Goal: Check status: Check status

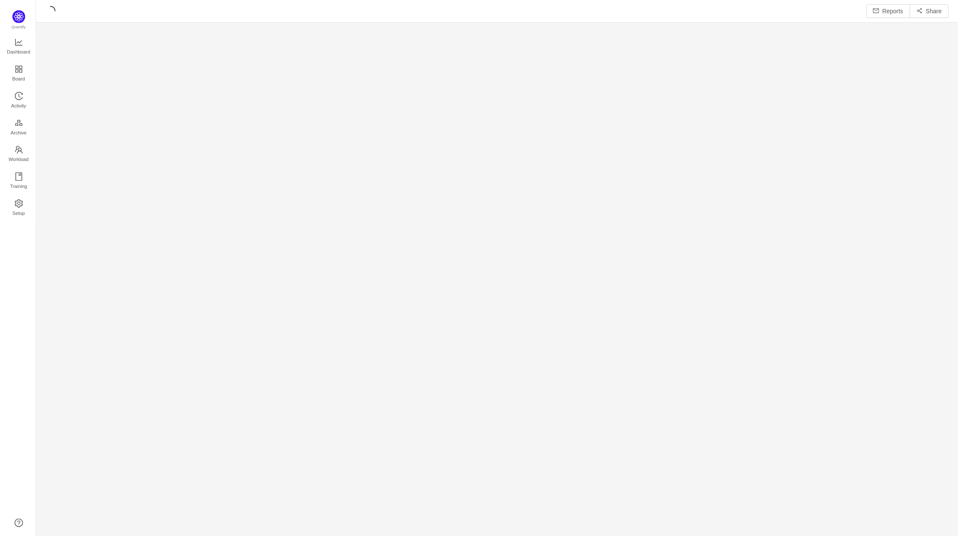
scroll to position [526, 906]
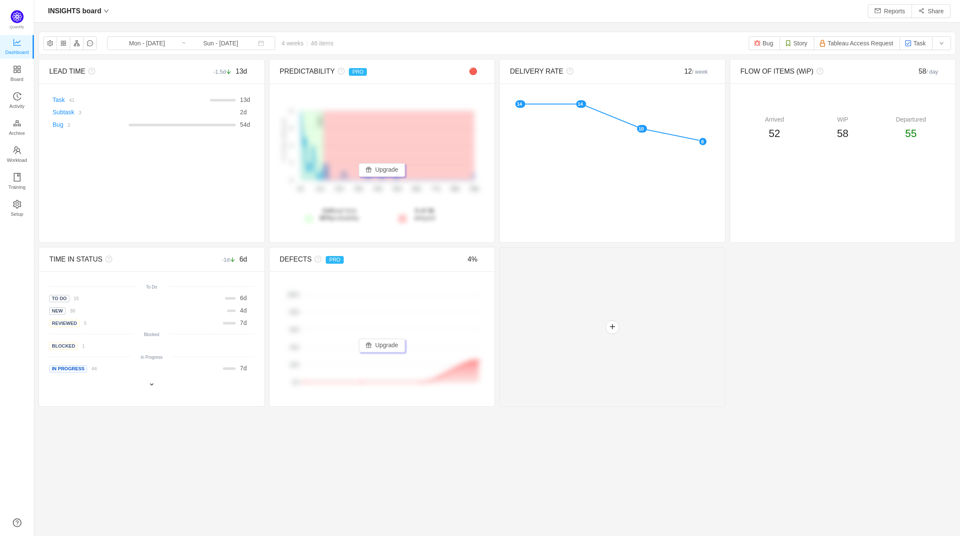
scroll to position [524, 906]
click at [194, 43] on input "Sun - [DATE]" at bounding box center [220, 43] width 69 height 9
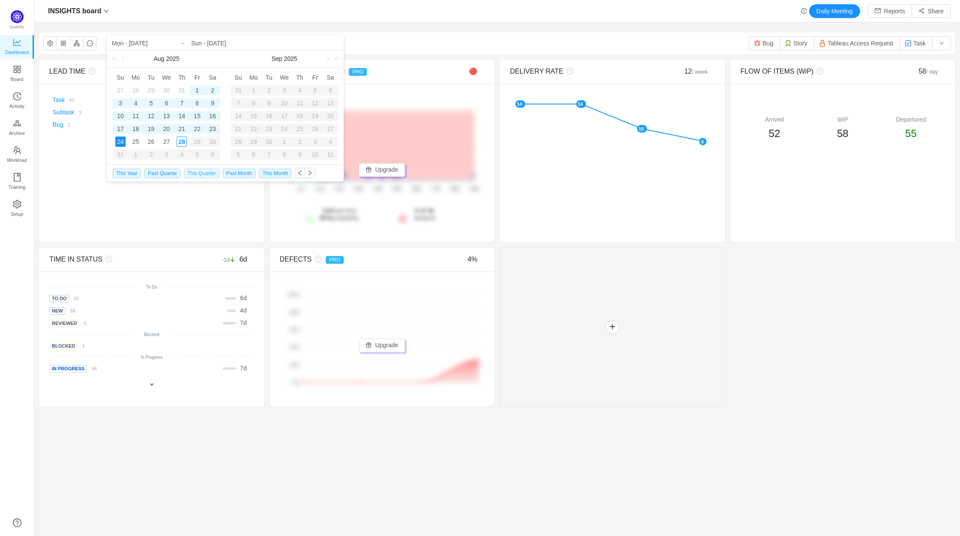
click at [195, 173] on span "This Quarter" at bounding box center [202, 173] width 36 height 9
type input "Tue - [DATE]"
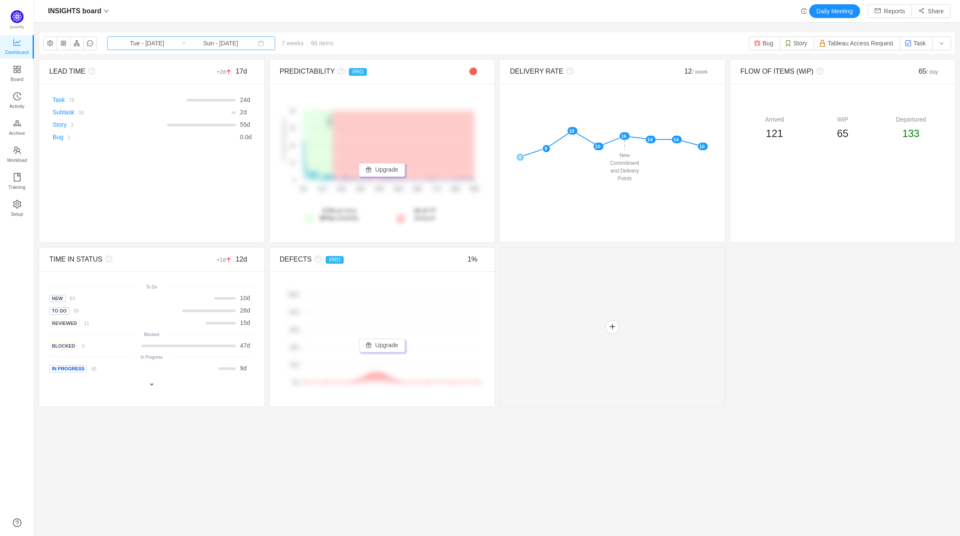
click at [215, 44] on input "Sun - [DATE]" at bounding box center [220, 43] width 69 height 9
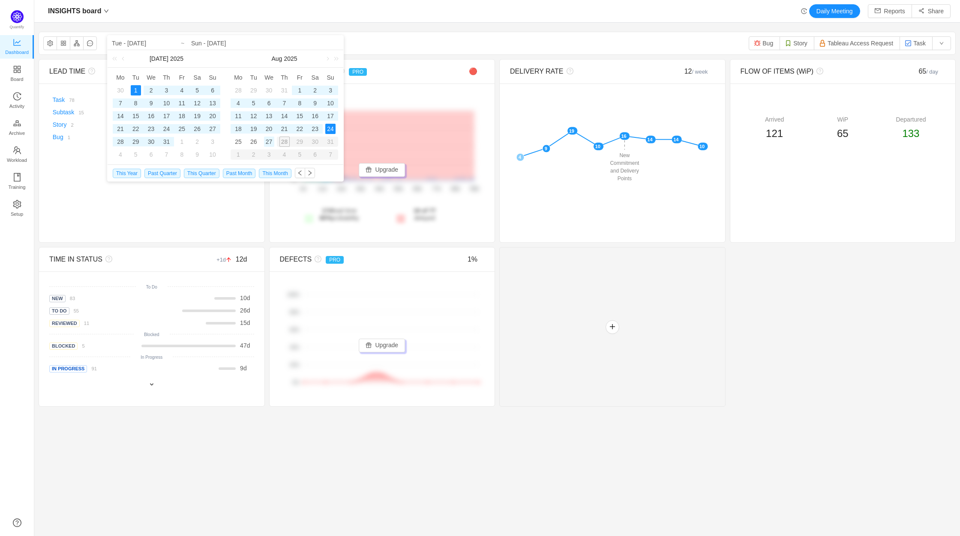
click at [272, 145] on div "27" at bounding box center [269, 142] width 10 height 10
click at [132, 89] on div "1" at bounding box center [136, 90] width 10 height 10
type input "Wed - [DATE]"
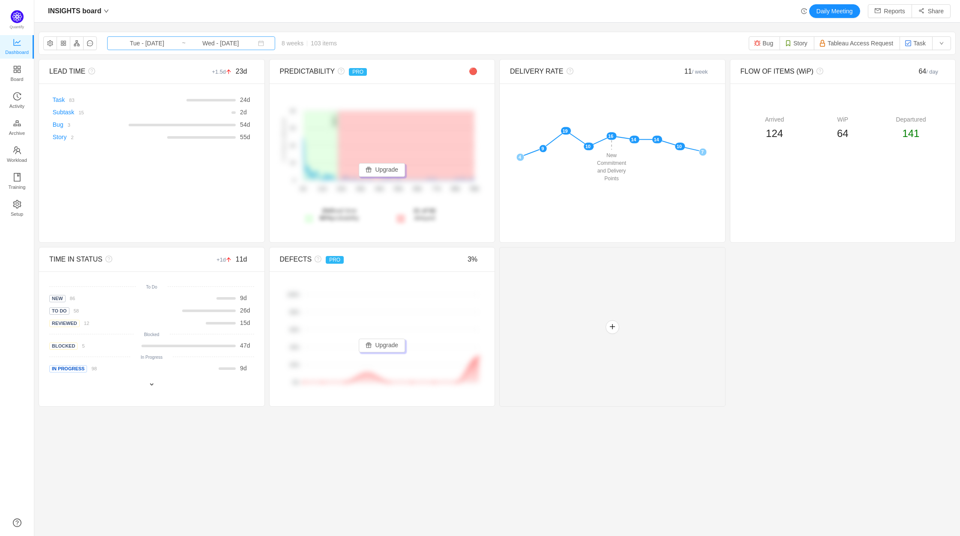
click at [186, 39] on input "Wed - [DATE]" at bounding box center [220, 43] width 69 height 9
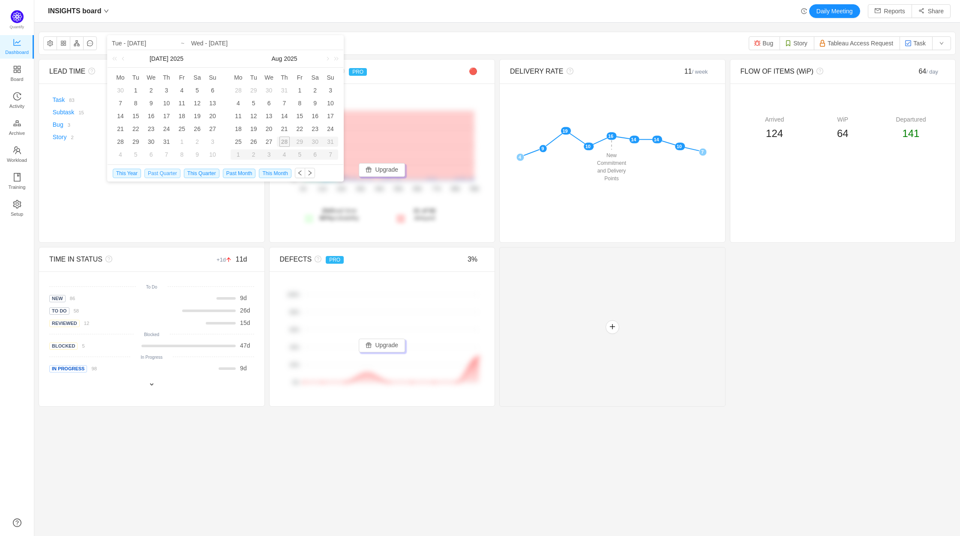
click at [166, 175] on span "Past Quarter" at bounding box center [162, 173] width 36 height 9
type input "Tue - [DATE]"
type input "Mon - [DATE]"
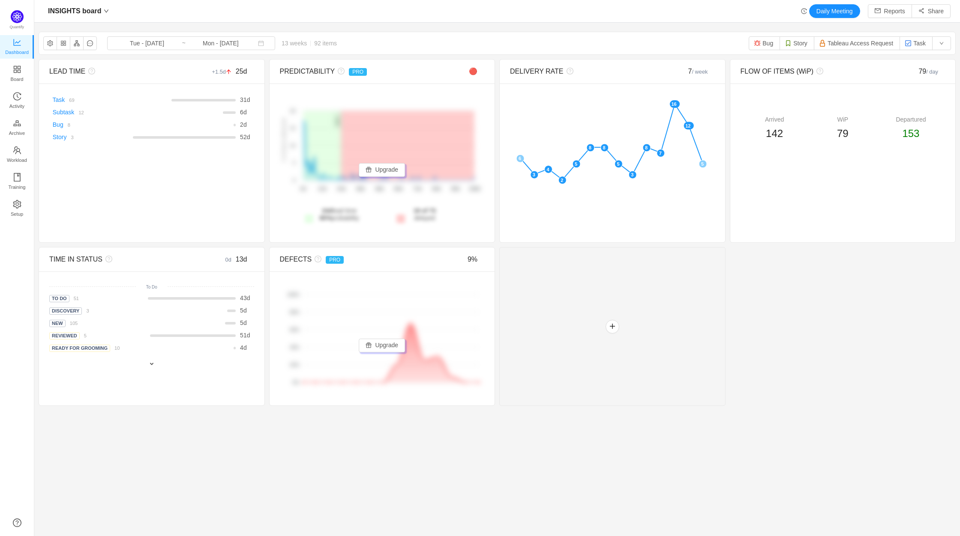
click at [714, 458] on section "INSIGHTS board Tue - [DATE] ~ Mon - [DATE] 13 weeks 92 items Bug Story Tableau …" at bounding box center [497, 255] width 926 height 456
click at [156, 49] on span "Tue - [DATE] ~ Mon - [DATE]" at bounding box center [191, 43] width 168 height 14
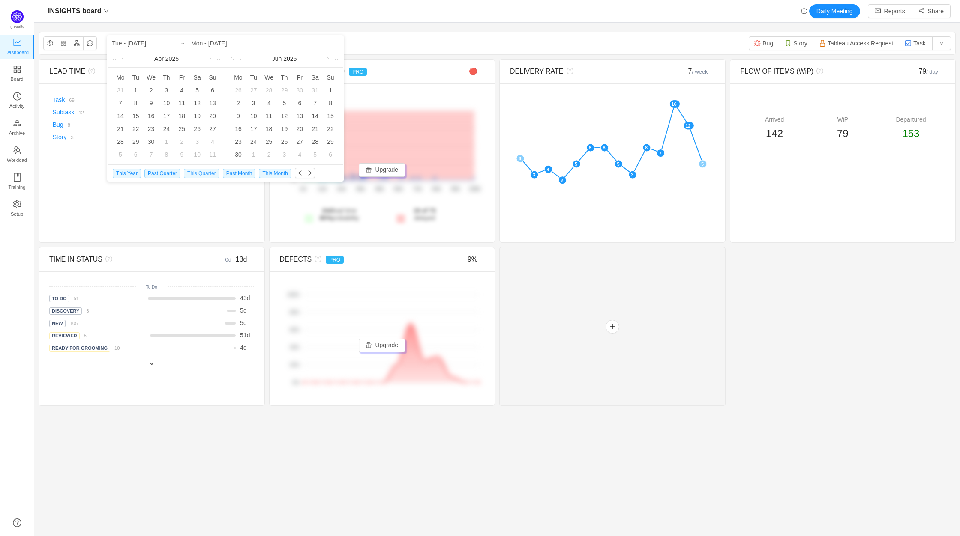
click at [196, 177] on span "This Quarter" at bounding box center [202, 173] width 36 height 9
type input "Tue - [DATE]"
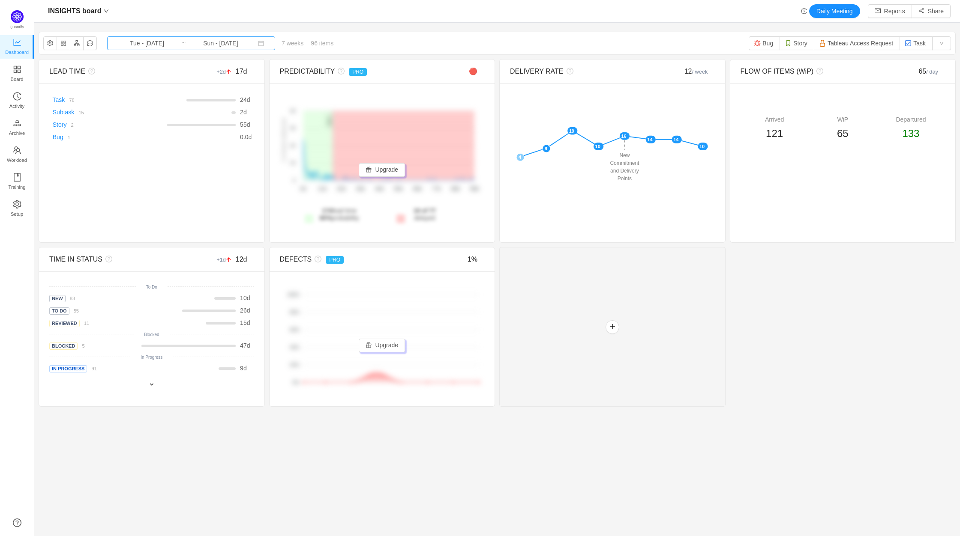
click at [222, 41] on input "Sun - [DATE]" at bounding box center [220, 43] width 69 height 9
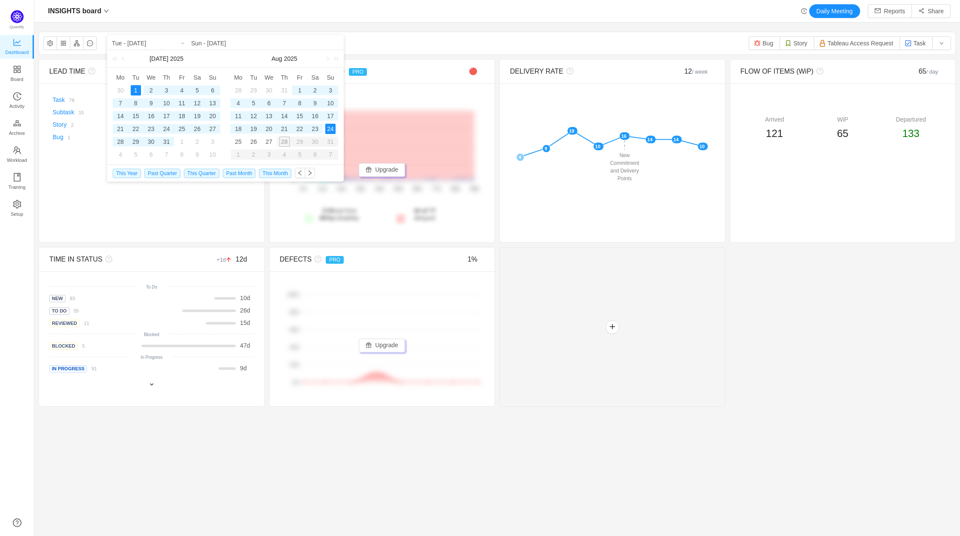
click at [136, 88] on div "1" at bounding box center [136, 90] width 10 height 10
click at [270, 142] on div "27" at bounding box center [269, 142] width 10 height 10
type input "Wed - [DATE]"
